Goal: Information Seeking & Learning: Check status

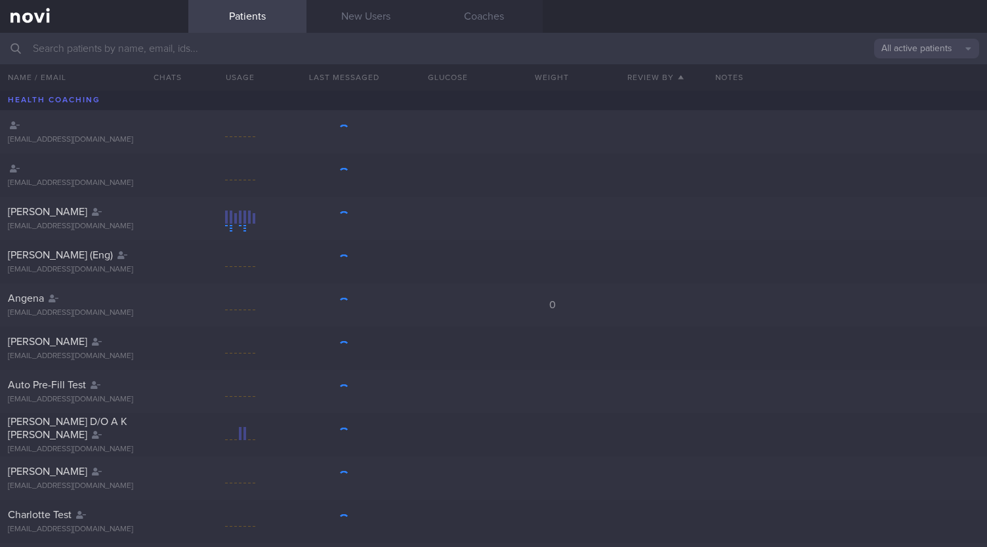
click at [228, 52] on input "text" at bounding box center [493, 48] width 987 height 31
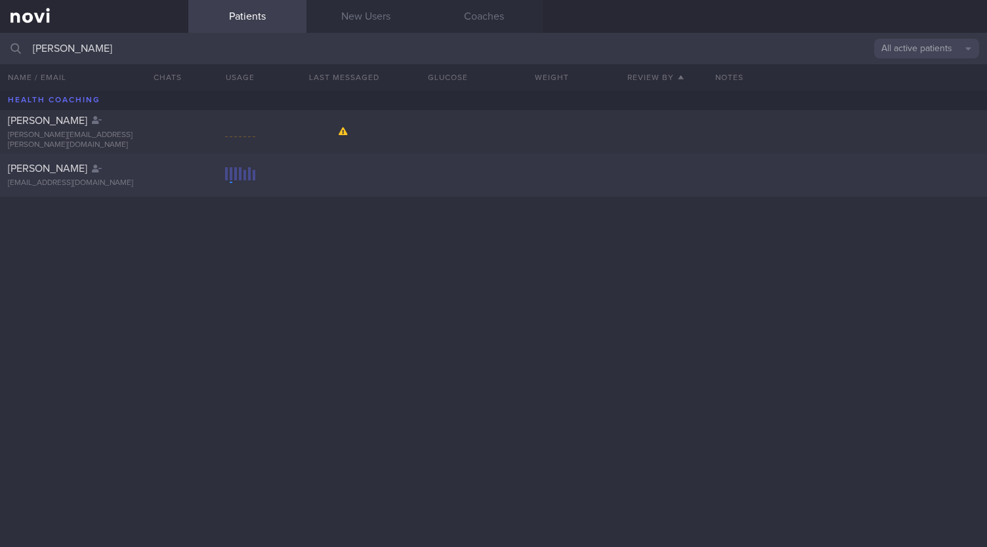
type input "[PERSON_NAME]"
click at [56, 181] on div "[EMAIL_ADDRESS][DOMAIN_NAME]" at bounding box center [94, 183] width 173 height 10
select select "7"
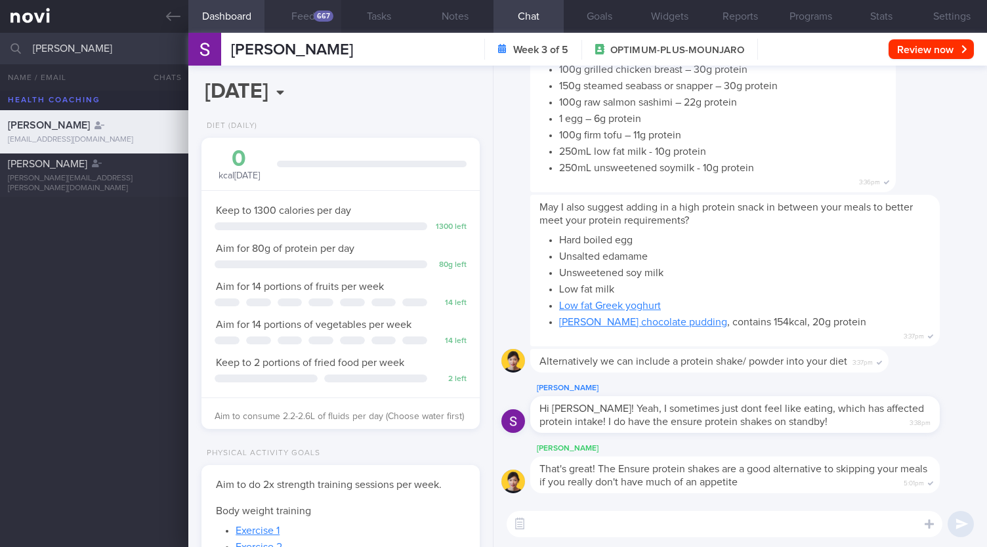
click at [326, 22] on button "Feed 667" at bounding box center [302, 16] width 76 height 33
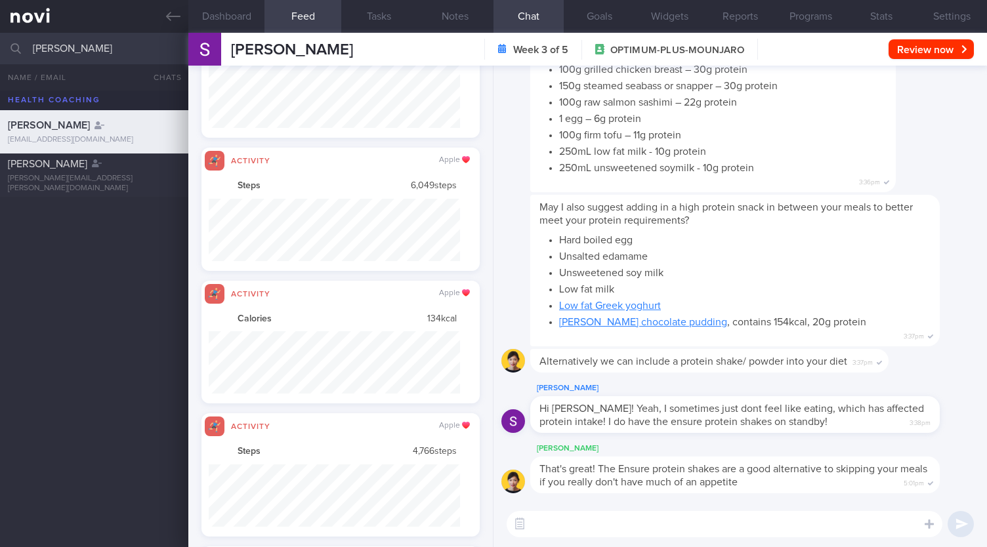
scroll to position [459, 0]
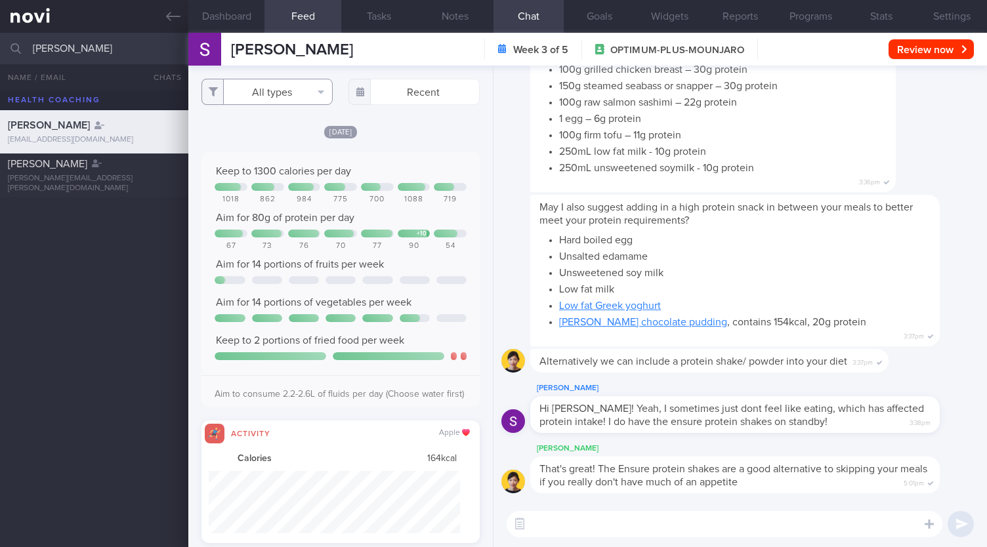
click at [292, 87] on button "All types" at bounding box center [266, 92] width 131 height 26
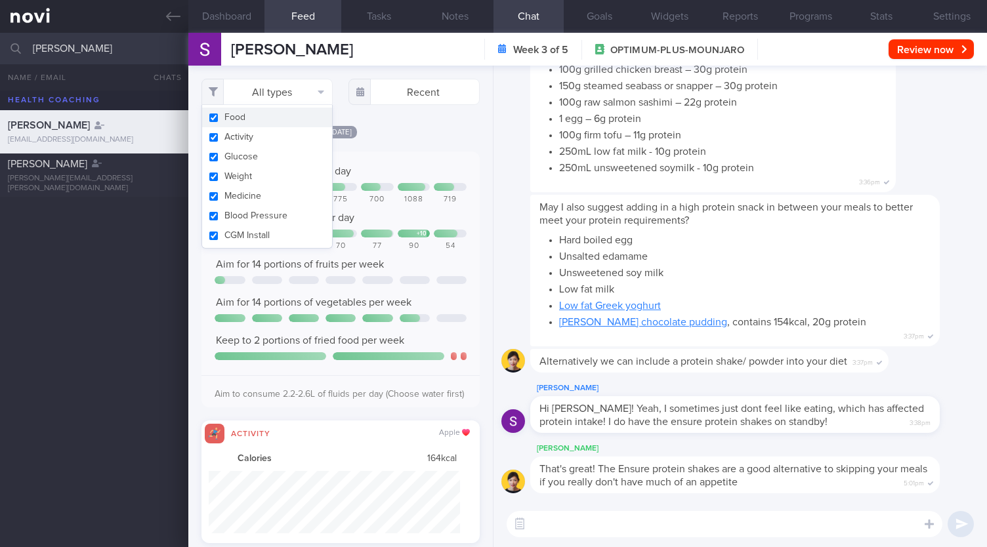
click at [257, 119] on button "Food" at bounding box center [267, 118] width 130 height 20
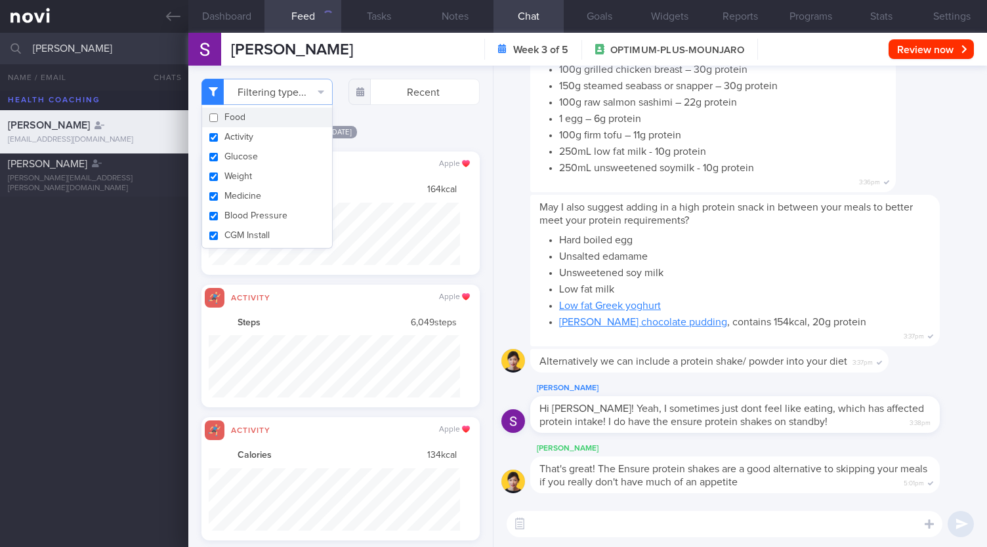
click at [257, 119] on button "Food" at bounding box center [267, 118] width 130 height 20
checkbox input "true"
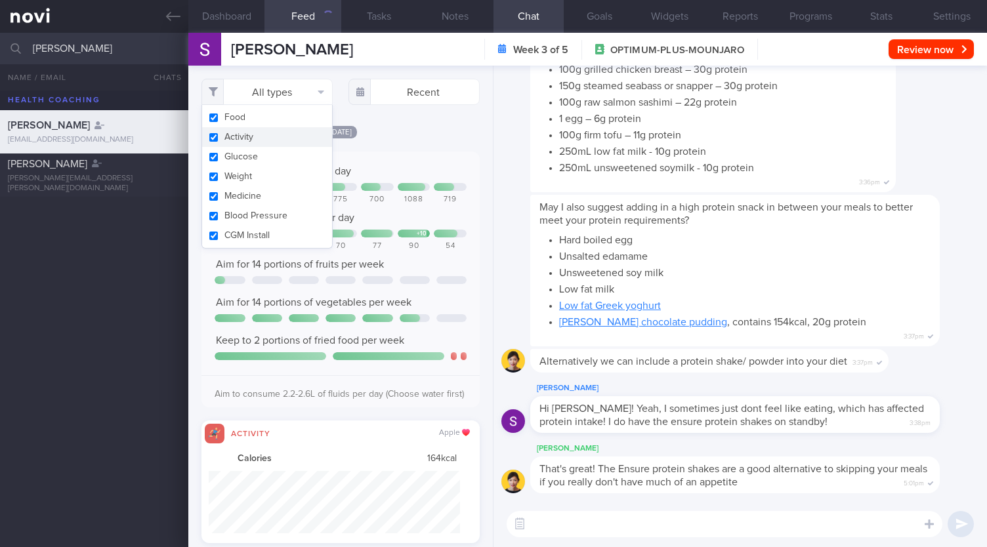
click at [244, 136] on button "Activity" at bounding box center [267, 137] width 130 height 20
checkbox input "false"
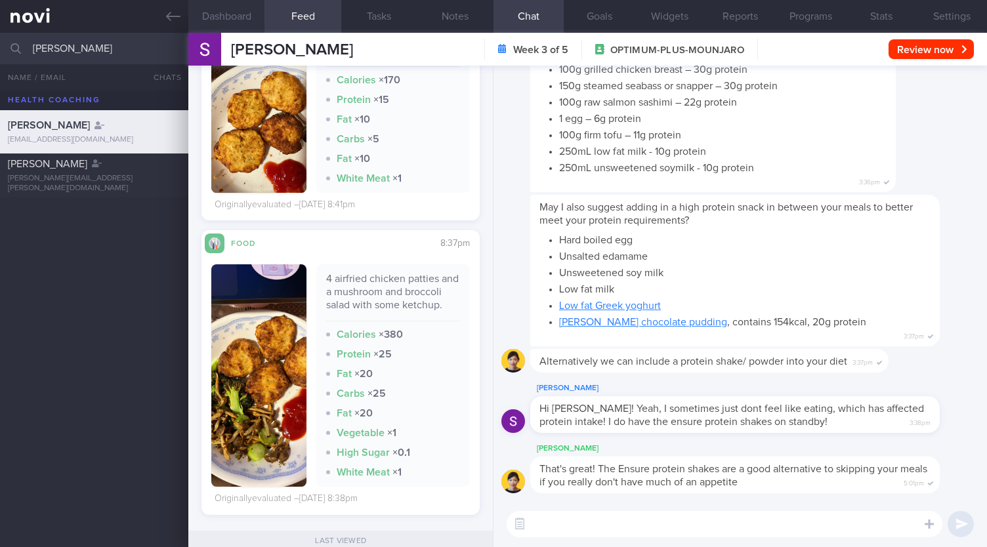
click at [244, 19] on button "Dashboard" at bounding box center [226, 16] width 76 height 33
